Goal: Transaction & Acquisition: Purchase product/service

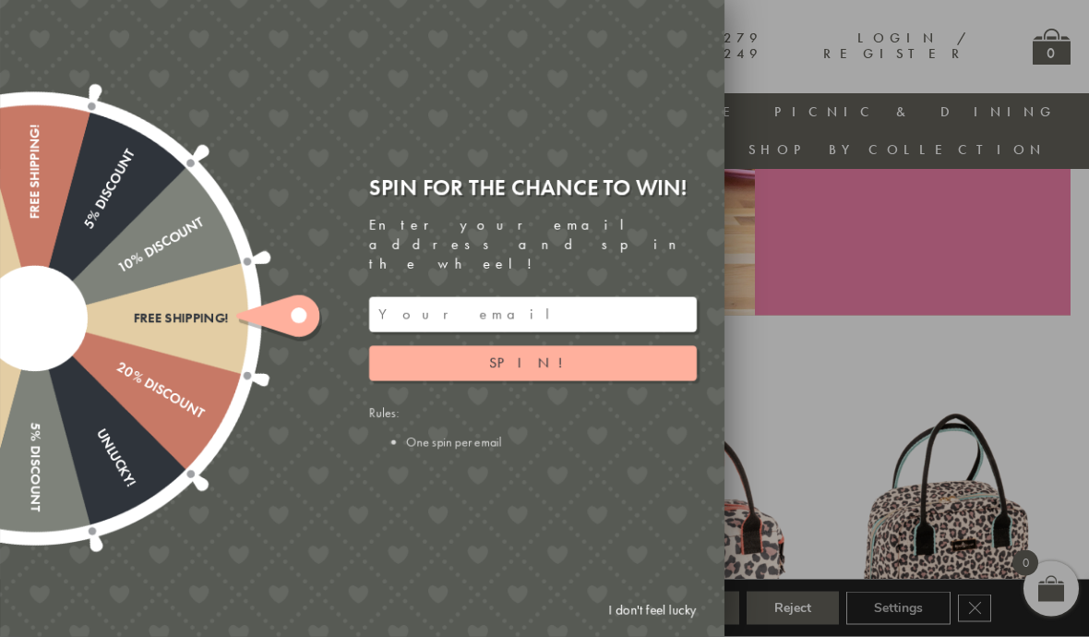
scroll to position [454, 0]
click at [872, 311] on div at bounding box center [544, 318] width 1089 height 637
click at [646, 627] on link "I don't feel lucky" at bounding box center [652, 610] width 107 height 34
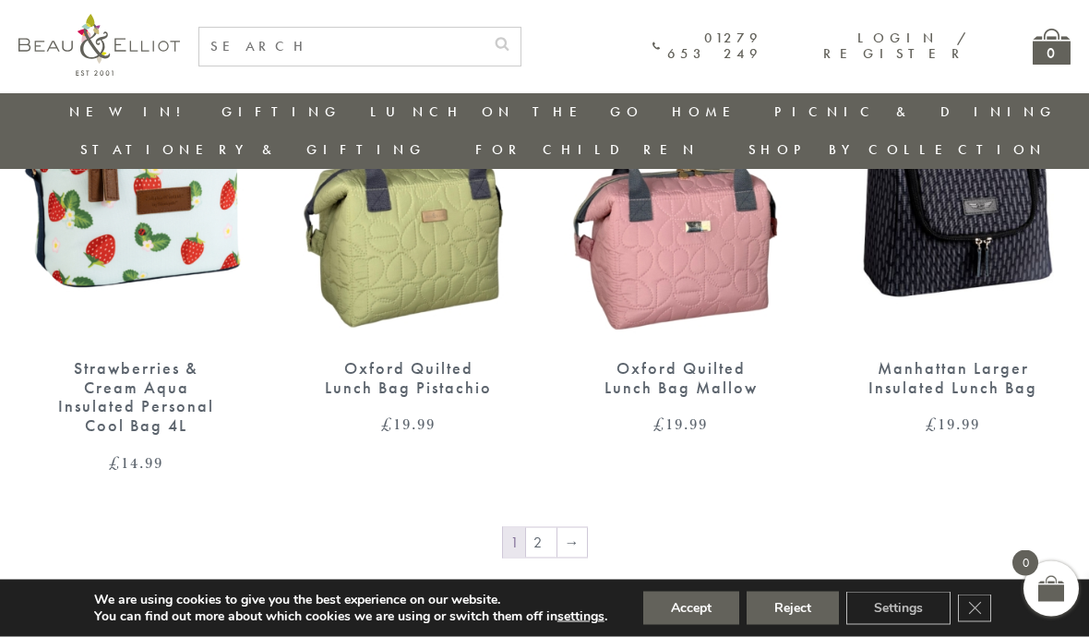
scroll to position [2790, 13]
click at [793, 170] on link "Picnic Cool Bags & Family Picnic Sets" at bounding box center [876, 181] width 166 height 64
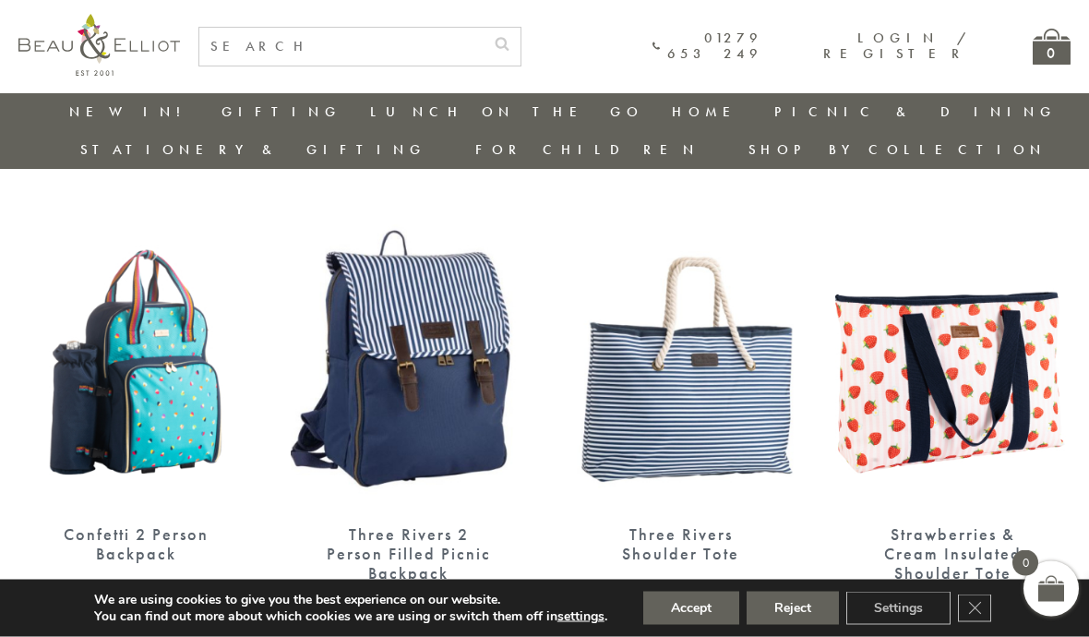
scroll to position [2154, 0]
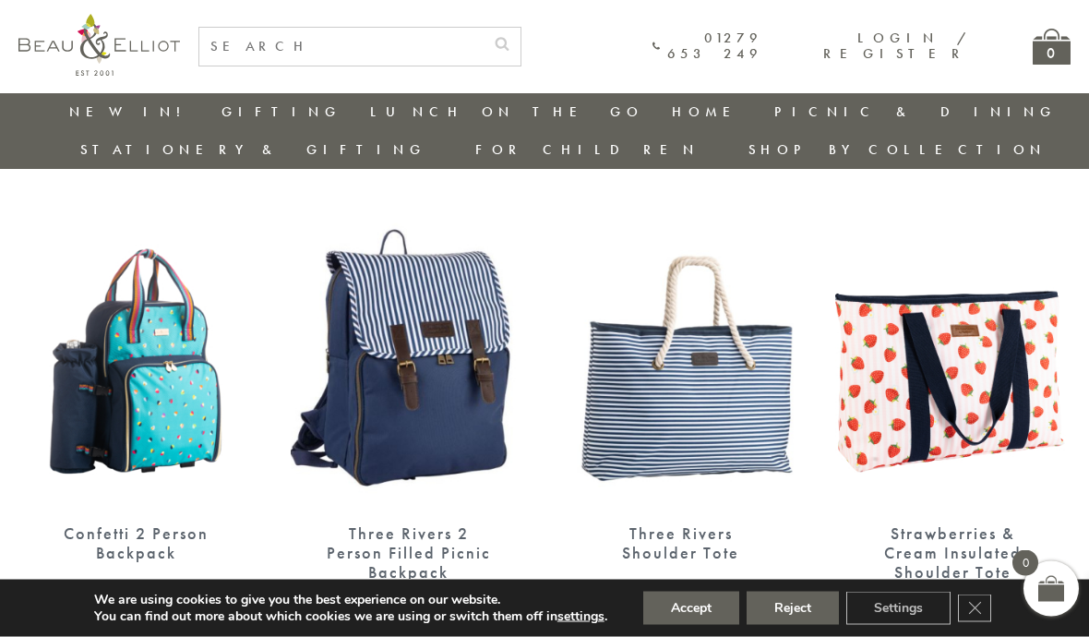
click at [404, 524] on div "Three Rivers 2 Person Filled Picnic Backpack" at bounding box center [408, 552] width 171 height 57
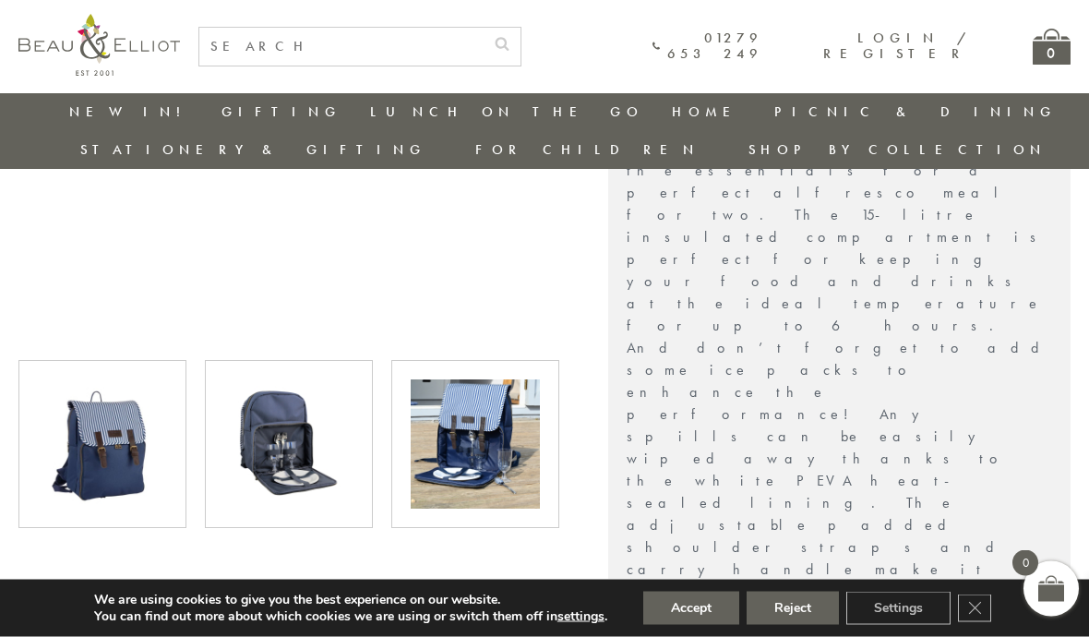
scroll to position [707, 0]
click at [482, 417] on img at bounding box center [475, 443] width 129 height 129
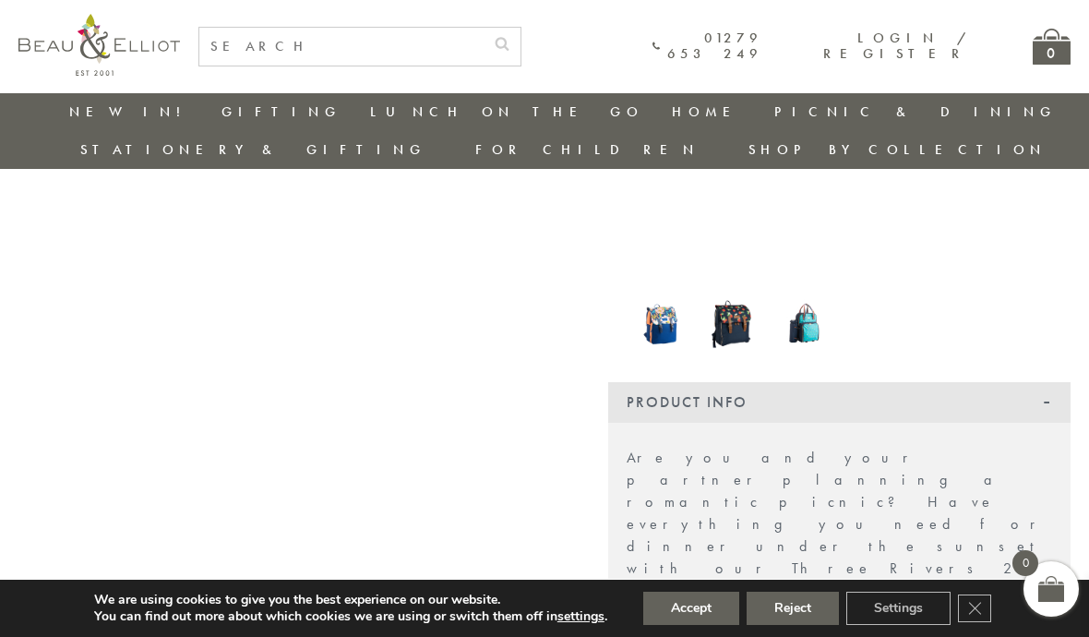
scroll to position [278, 0]
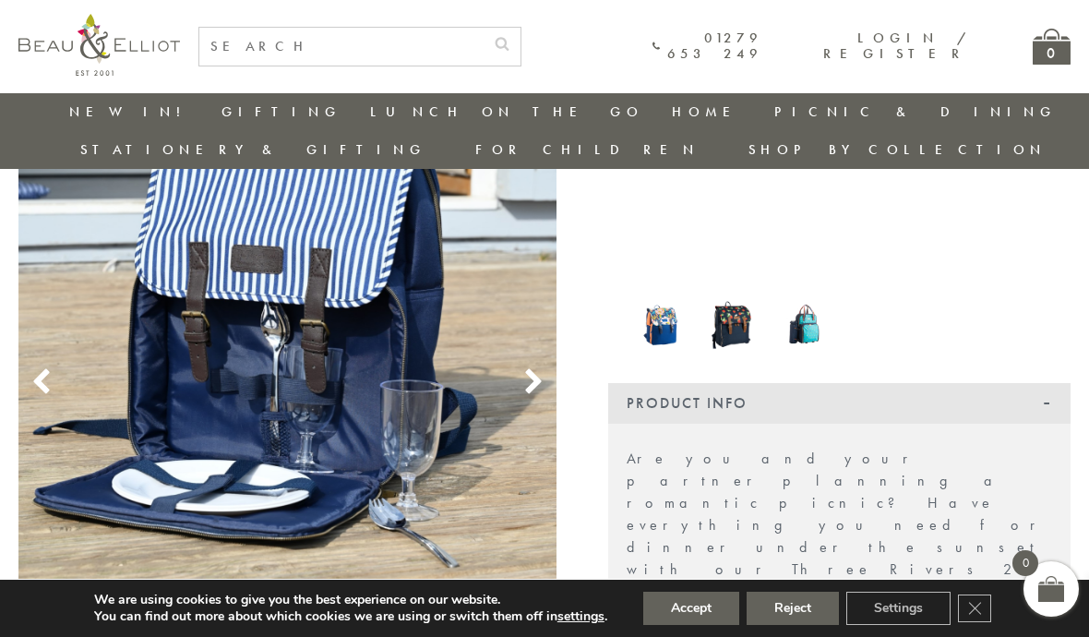
click at [39, 369] on use at bounding box center [41, 381] width 16 height 25
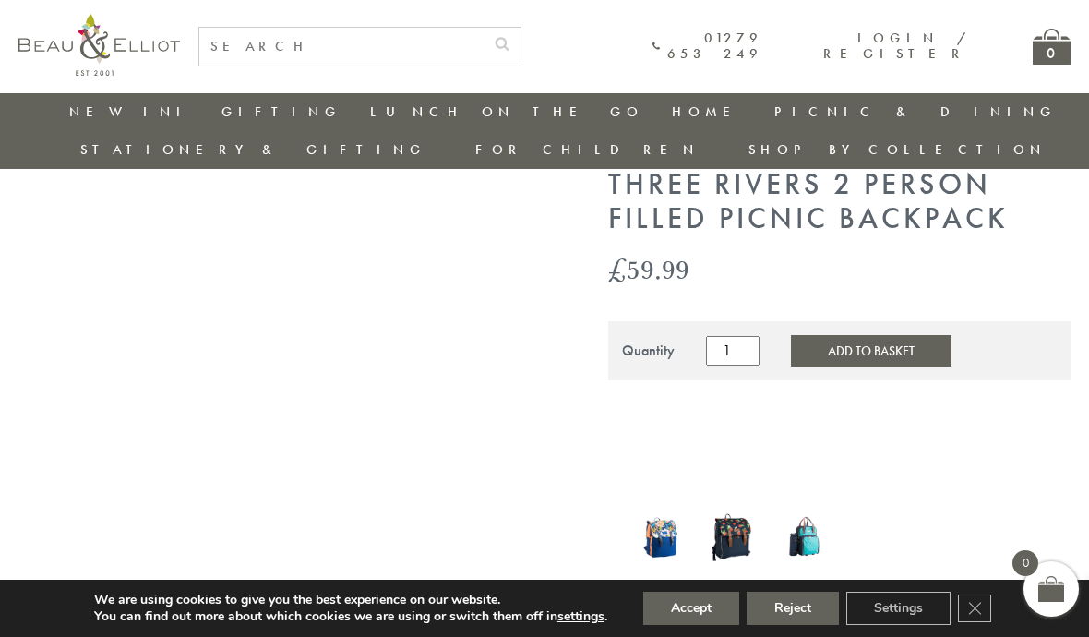
scroll to position [0, 0]
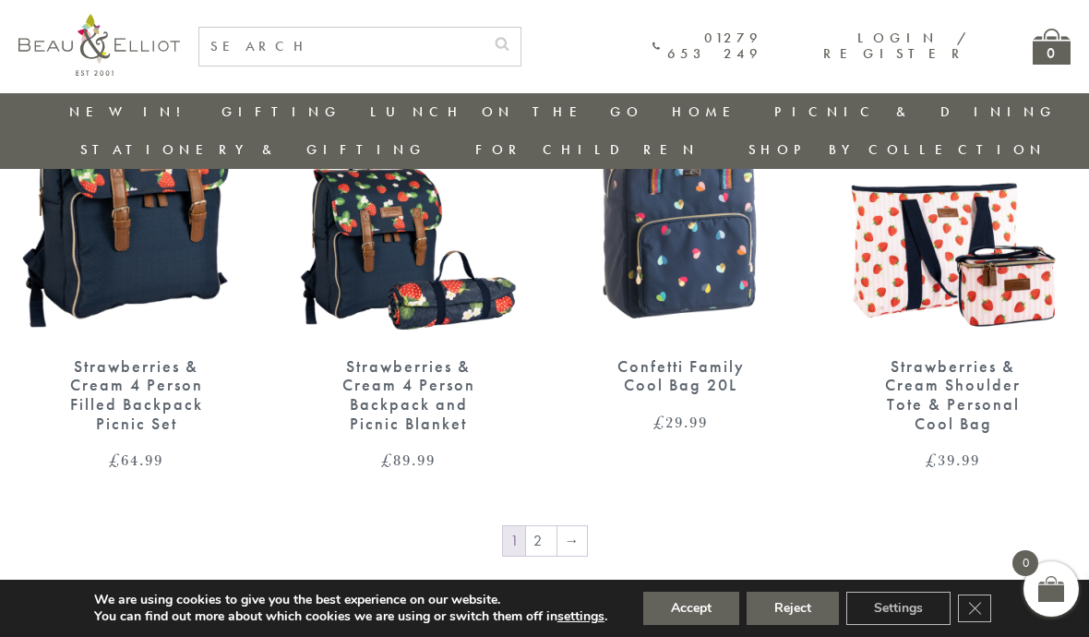
scroll to position [2812, 0]
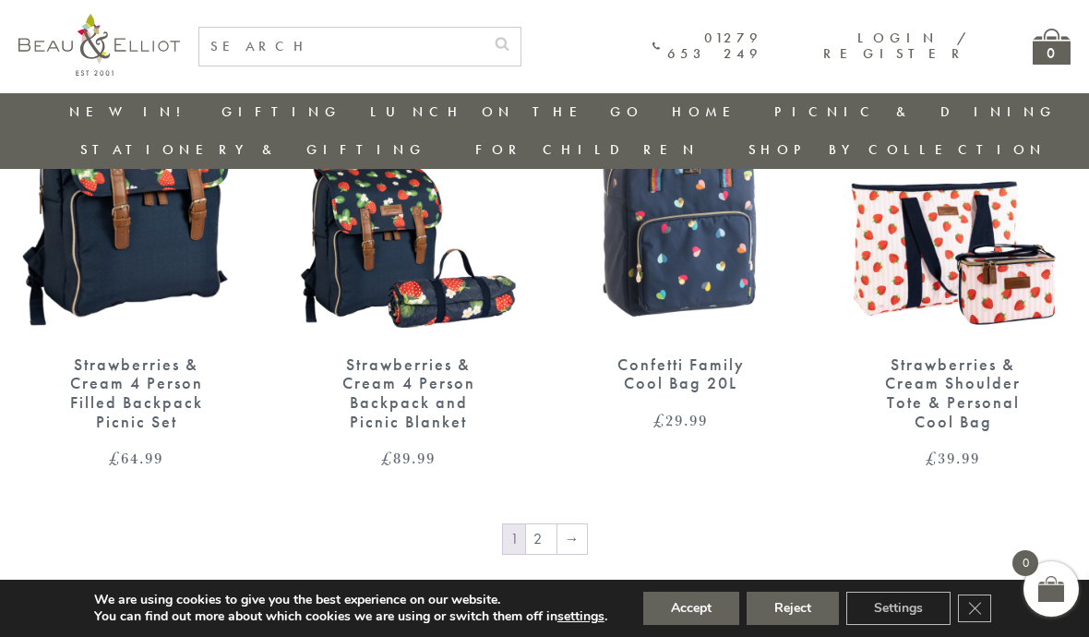
click at [576, 524] on link "→" at bounding box center [572, 539] width 30 height 30
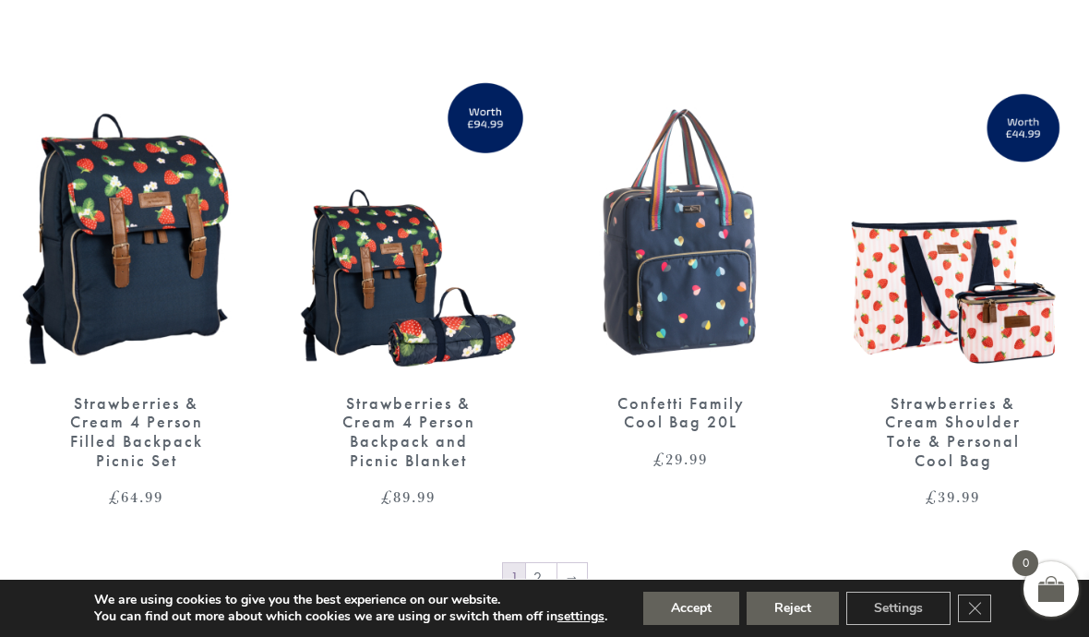
scroll to position [2892, 0]
